Goal: Use online tool/utility

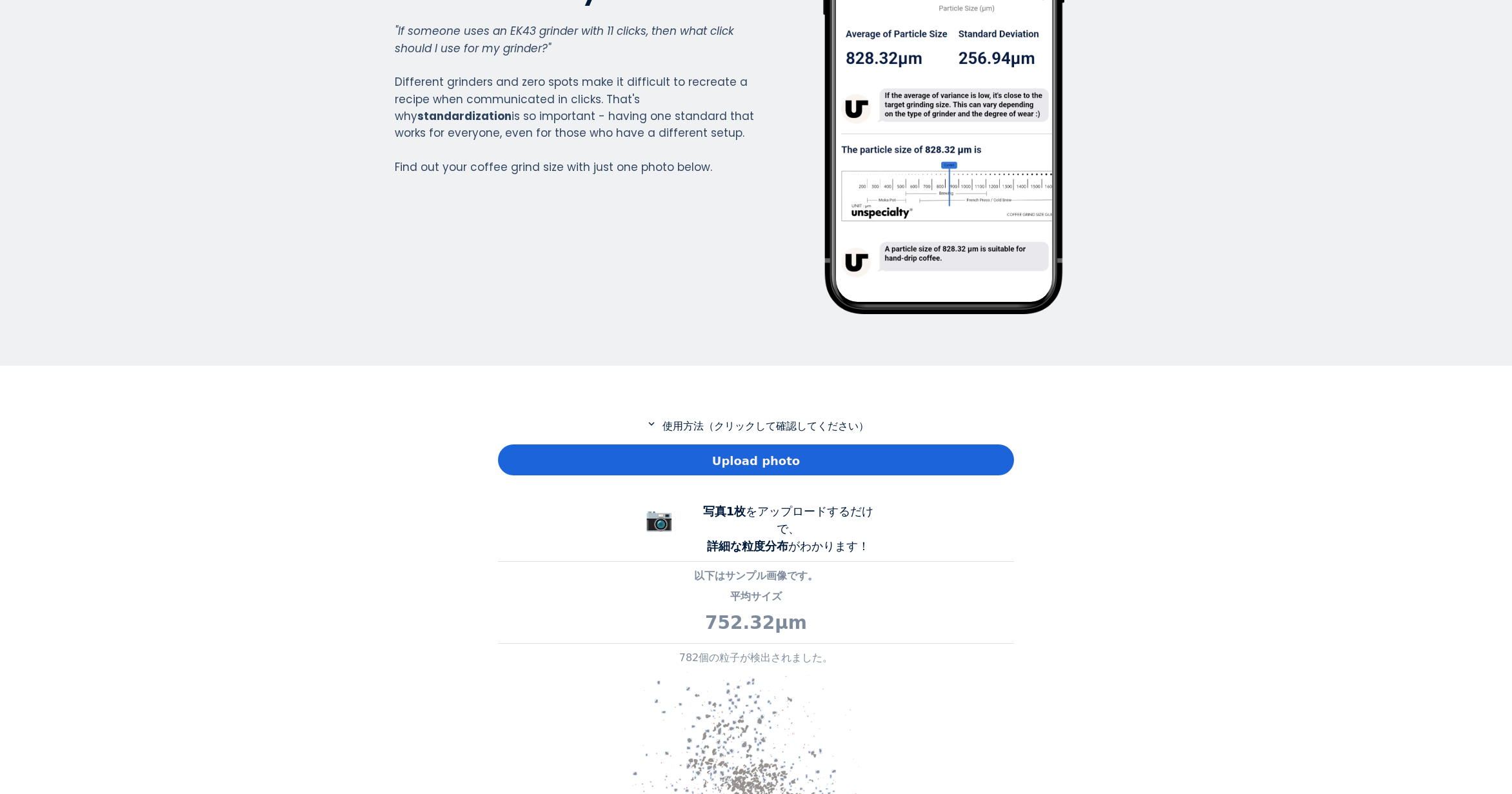
scroll to position [933, 516]
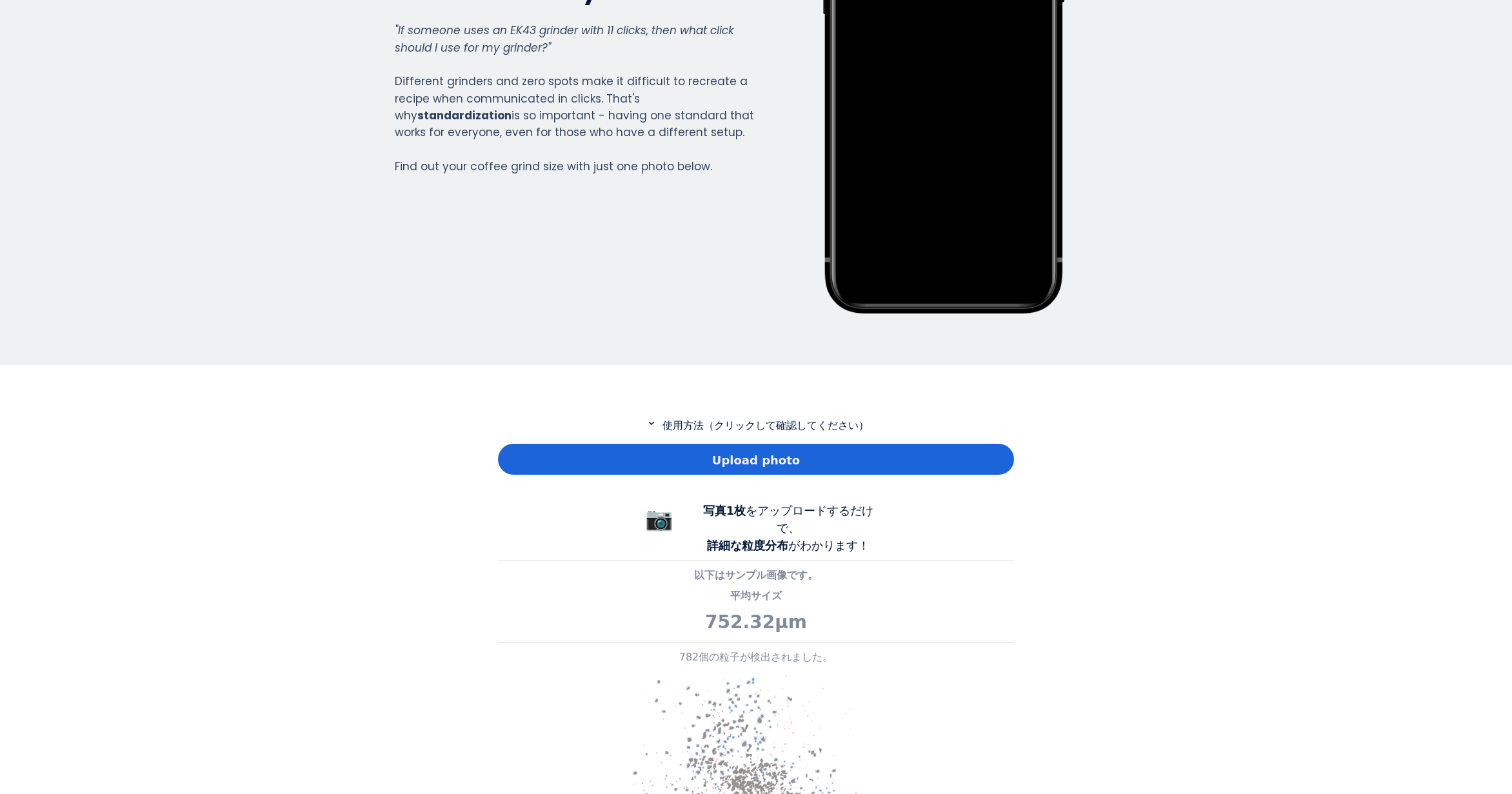
click at [650, 460] on div "Upload photo" at bounding box center [756, 459] width 516 height 31
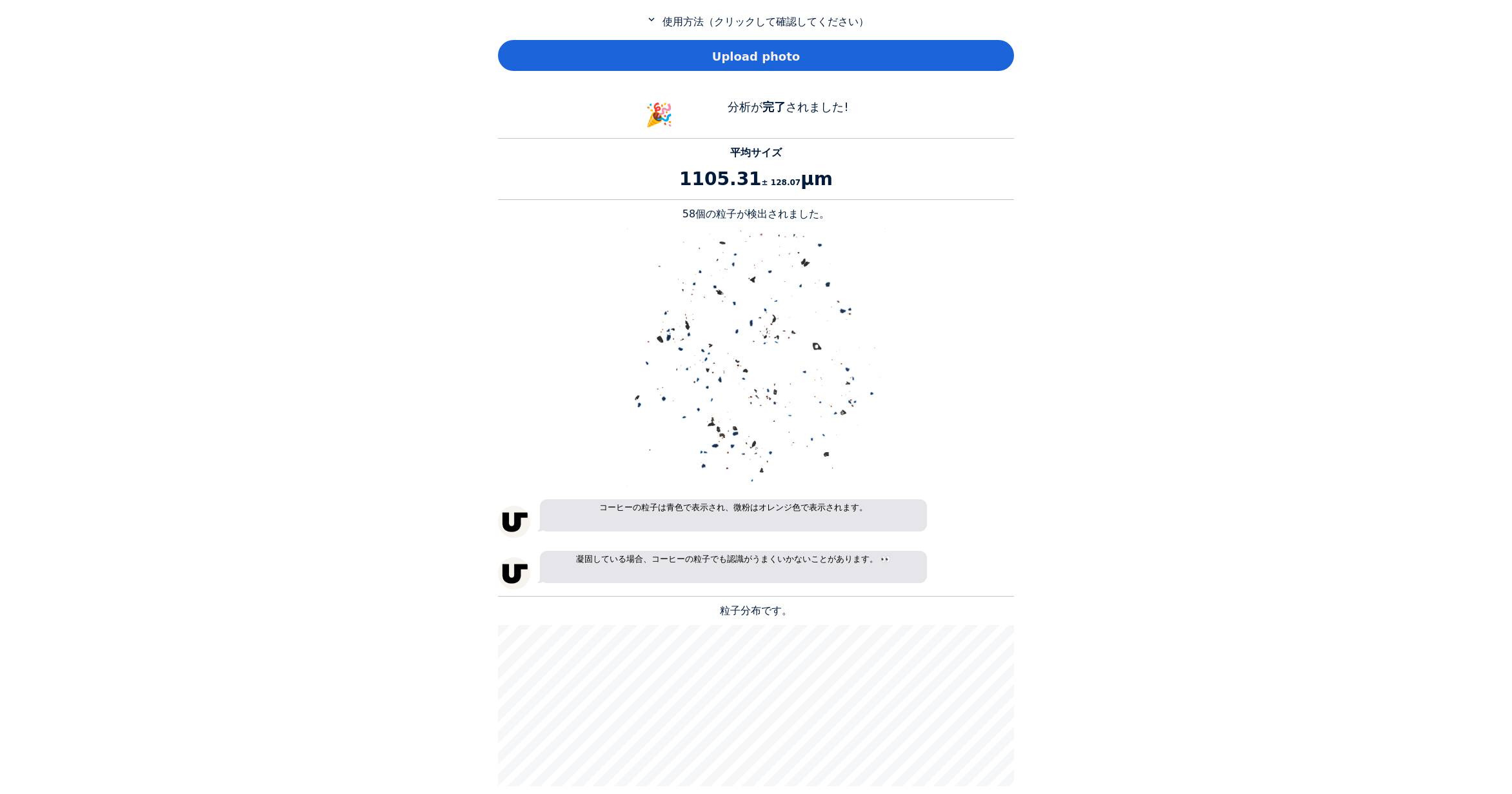
scroll to position [645, 0]
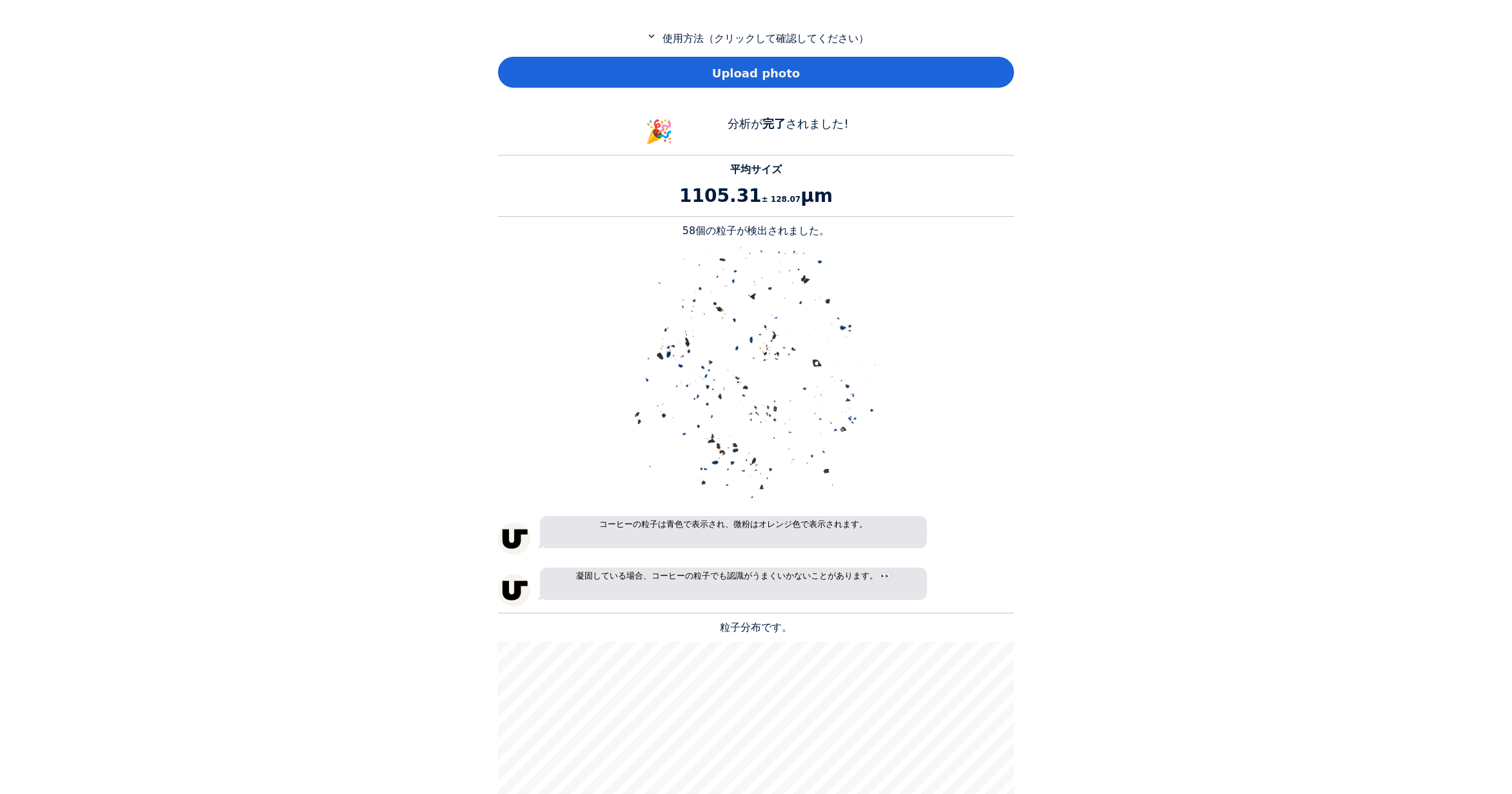
click at [694, 232] on p "58個の粒子が検出されました。" at bounding box center [756, 231] width 516 height 16
copy p "58"
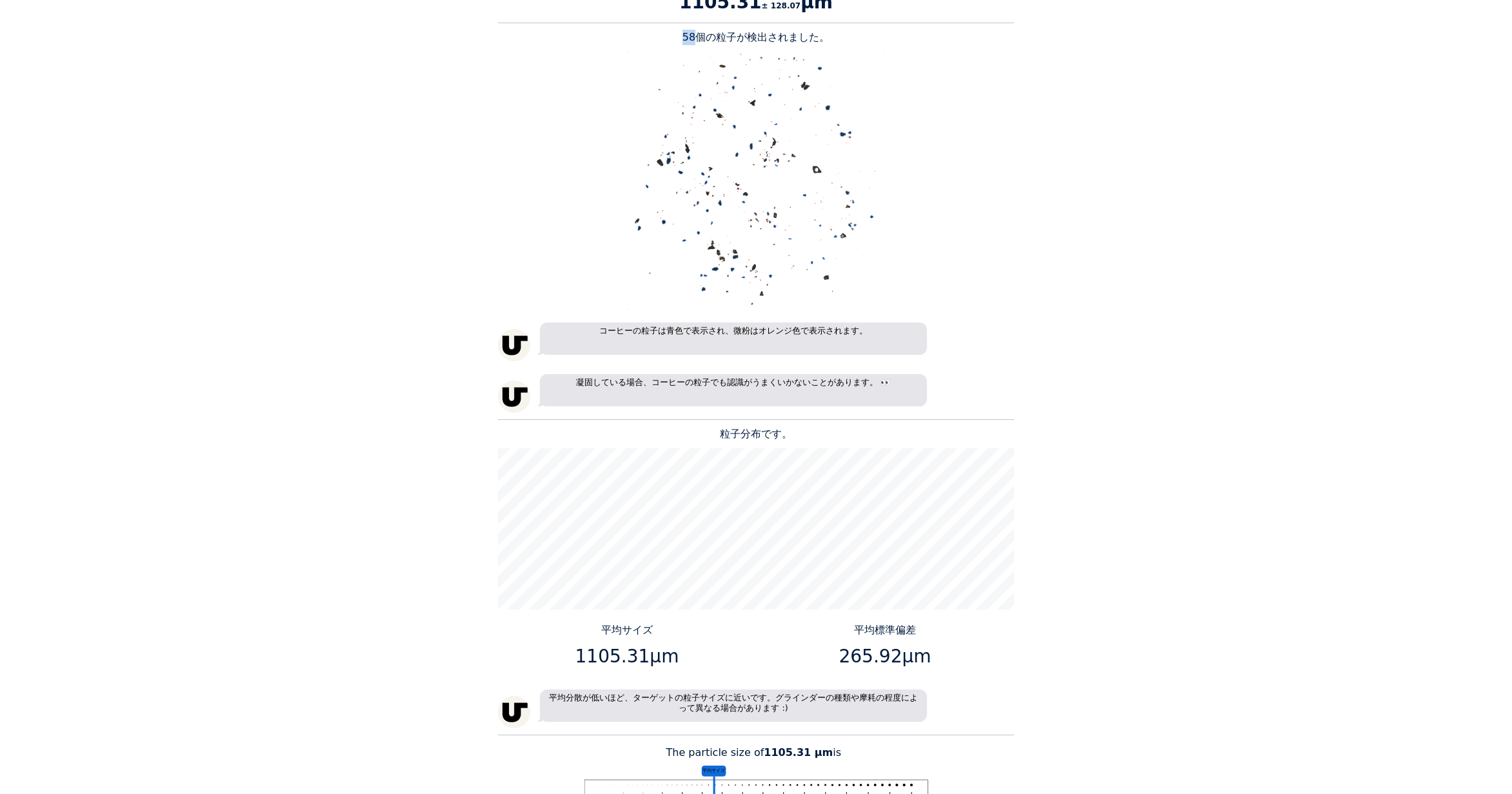
scroll to position [1097, 0]
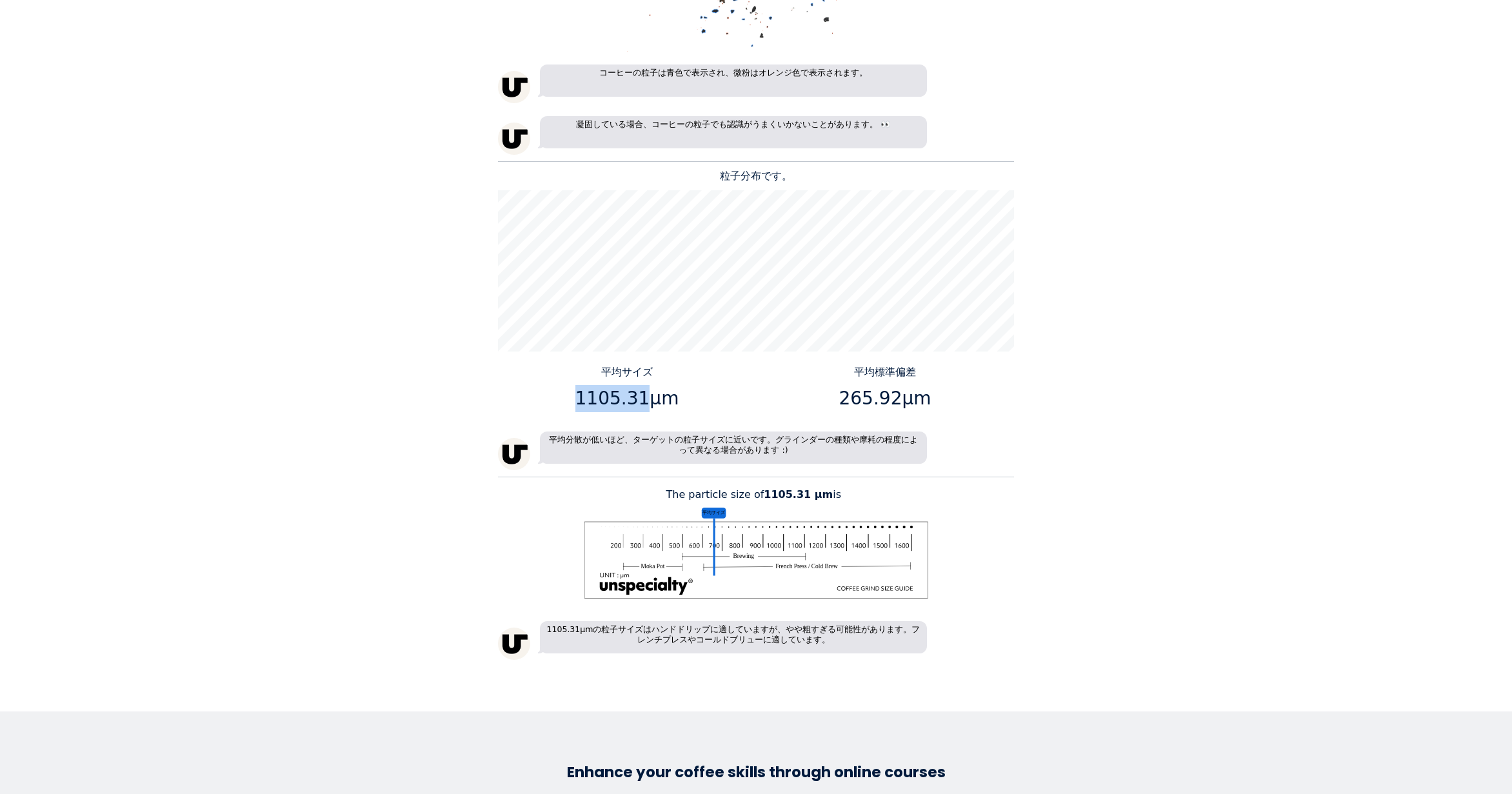
drag, startPoint x: 640, startPoint y: 400, endPoint x: 583, endPoint y: 402, distance: 57.0
click at [583, 402] on p "1105.31μm" at bounding box center [627, 399] width 249 height 27
copy p "1105.31"
click at [896, 403] on p "265.92μm" at bounding box center [885, 399] width 249 height 27
drag, startPoint x: 894, startPoint y: 402, endPoint x: 847, endPoint y: 398, distance: 47.2
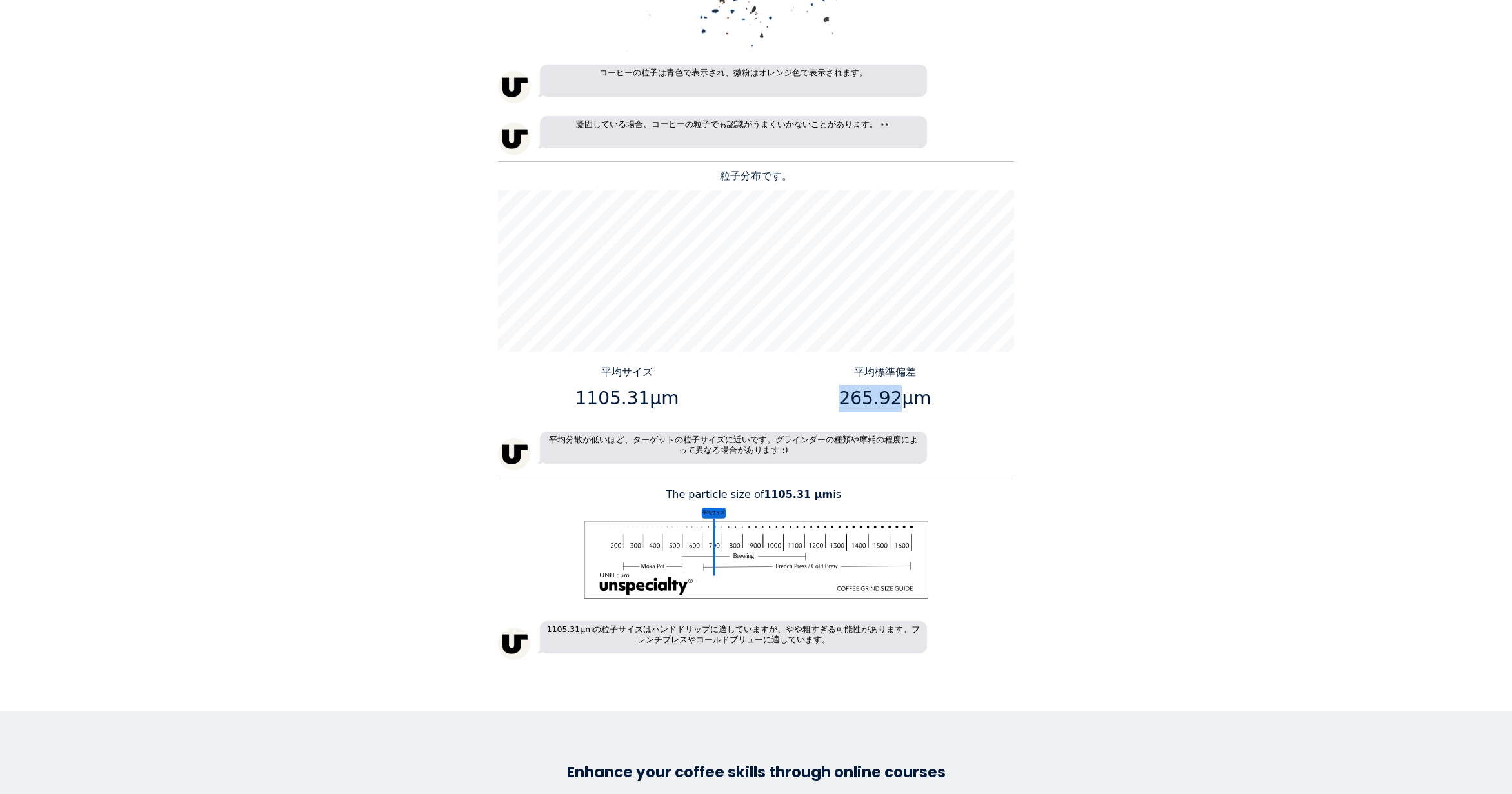
click at [847, 398] on p "265.92μm" at bounding box center [885, 399] width 249 height 27
copy p "265.92"
